Goal: Information Seeking & Learning: Learn about a topic

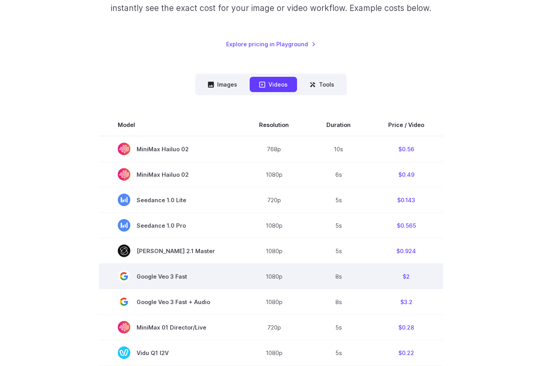
scroll to position [238, 0]
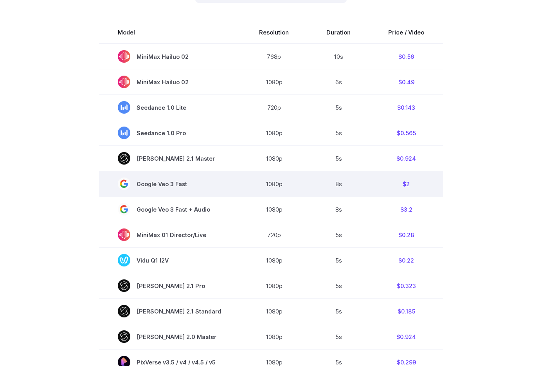
click at [169, 190] on span "Google Veo 3 Fast" at bounding box center [170, 183] width 104 height 13
click at [207, 189] on span "Google Veo 3 Fast" at bounding box center [170, 183] width 104 height 13
drag, startPoint x: 220, startPoint y: 186, endPoint x: 116, endPoint y: 185, distance: 103.3
click at [116, 185] on td "Google Veo 3 Fast" at bounding box center [169, 183] width 141 height 25
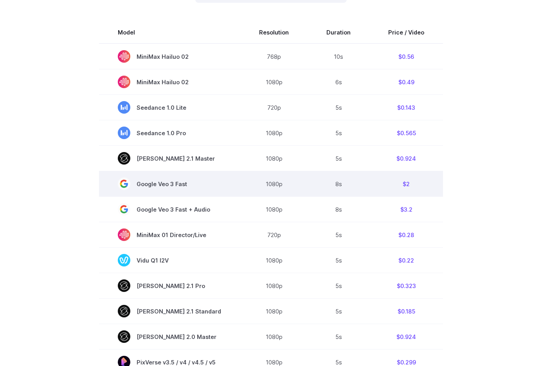
click at [220, 188] on td "Google Veo 3 Fast" at bounding box center [169, 183] width 141 height 25
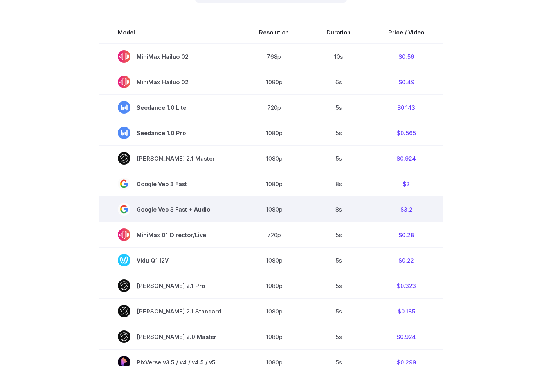
click at [151, 215] on span "Google Veo 3 Fast + Audio" at bounding box center [170, 209] width 104 height 13
drag, startPoint x: 228, startPoint y: 214, endPoint x: 271, endPoint y: 212, distance: 43.1
click at [256, 213] on tr "Google Veo 3 Fast + Audio 1080p 8s $3.2" at bounding box center [271, 209] width 344 height 25
click at [364, 211] on td "8s" at bounding box center [339, 209] width 62 height 25
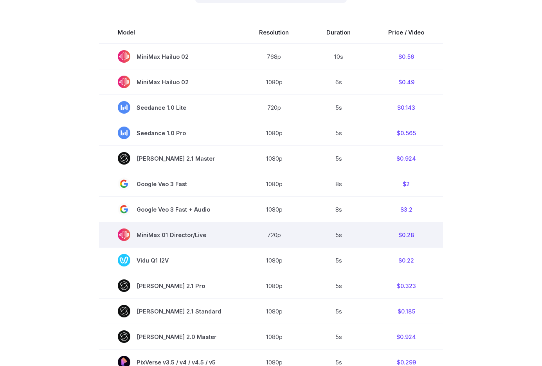
scroll to position [371, 0]
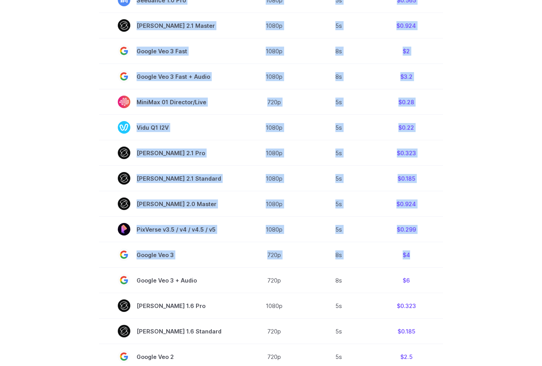
drag, startPoint x: 202, startPoint y: 278, endPoint x: 101, endPoint y: 263, distance: 101.6
click at [101, 263] on section "Model Resolution Duration Price / Video MiniMax Hailuo 02 768p 10s $0.56 MiniMa…" at bounding box center [270, 154] width 523 height 531
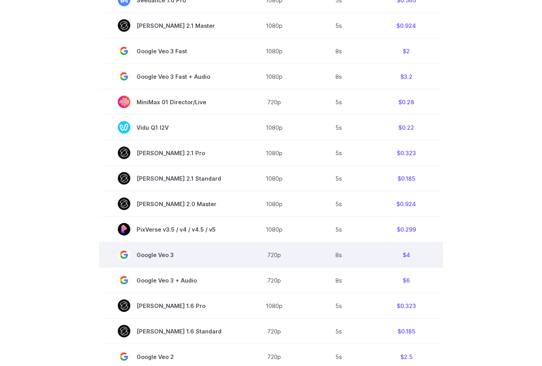
click at [193, 263] on td "Google Veo 3" at bounding box center [169, 254] width 141 height 25
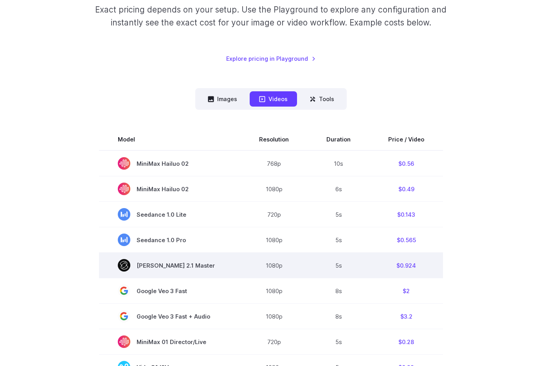
scroll to position [120, 0]
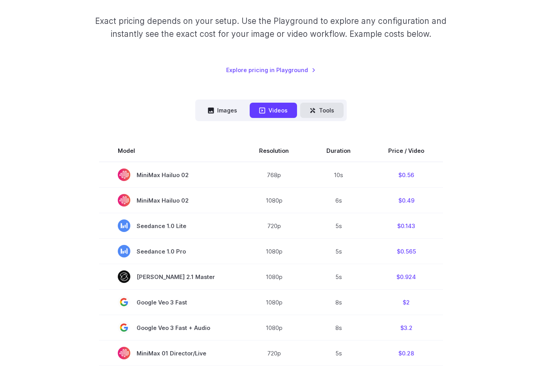
click at [307, 108] on button "Tools" at bounding box center [321, 110] width 43 height 15
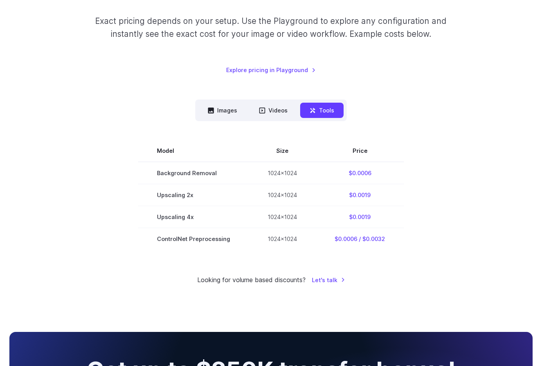
click at [191, 107] on div "Images Videos Tools ****** ****** ***** Model Size Steps Price / Image FLUX.1 […" at bounding box center [270, 174] width 523 height 150
click at [206, 112] on button "Images" at bounding box center [222, 110] width 48 height 15
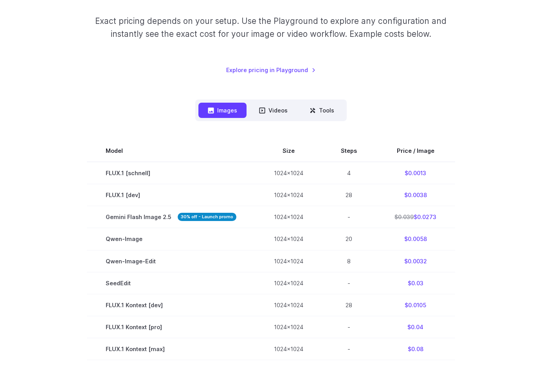
scroll to position [0, 0]
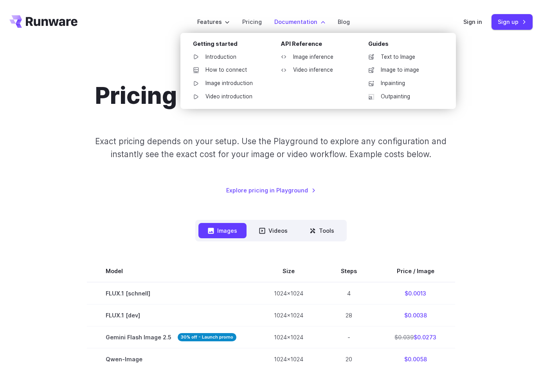
click at [307, 19] on label "Documentation" at bounding box center [299, 21] width 51 height 9
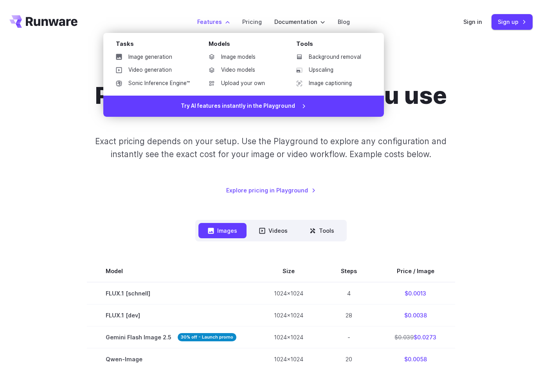
click at [201, 25] on label "Features" at bounding box center [213, 21] width 32 height 9
